Goal: Navigation & Orientation: Find specific page/section

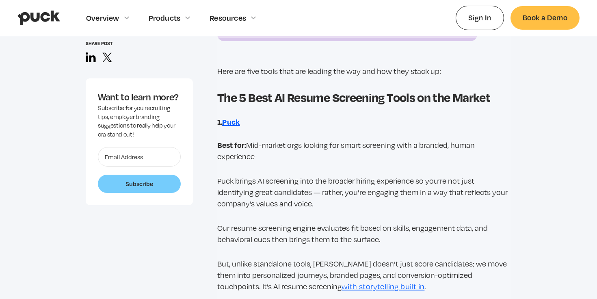
scroll to position [1272, 0]
click at [239, 124] on strong "Puck" at bounding box center [231, 121] width 18 height 10
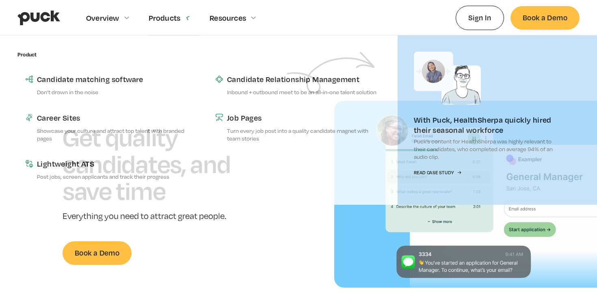
click at [176, 16] on div "Products" at bounding box center [165, 17] width 32 height 9
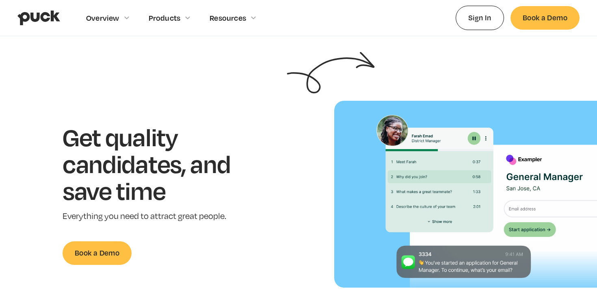
click at [176, 16] on div "Products" at bounding box center [165, 17] width 32 height 9
